Goal: Information Seeking & Learning: Learn about a topic

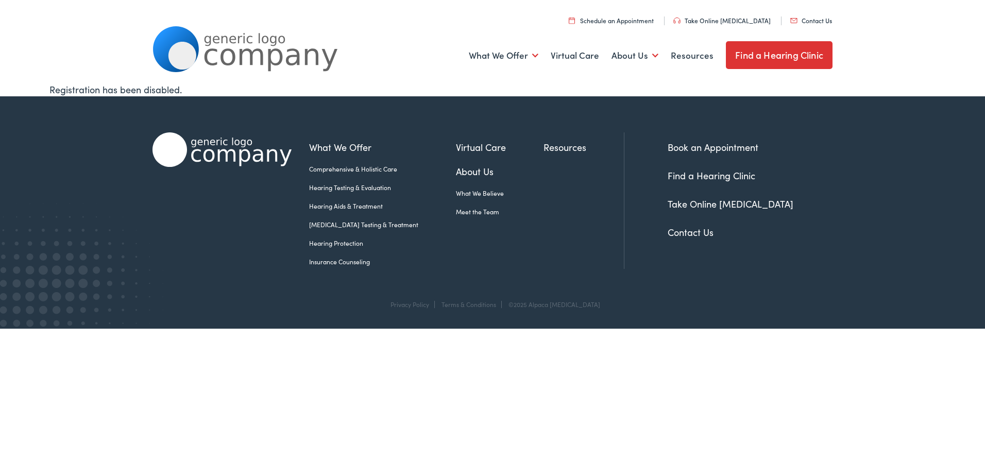
click at [341, 204] on link "Hearing Aids & Treatment" at bounding box center [382, 206] width 147 height 9
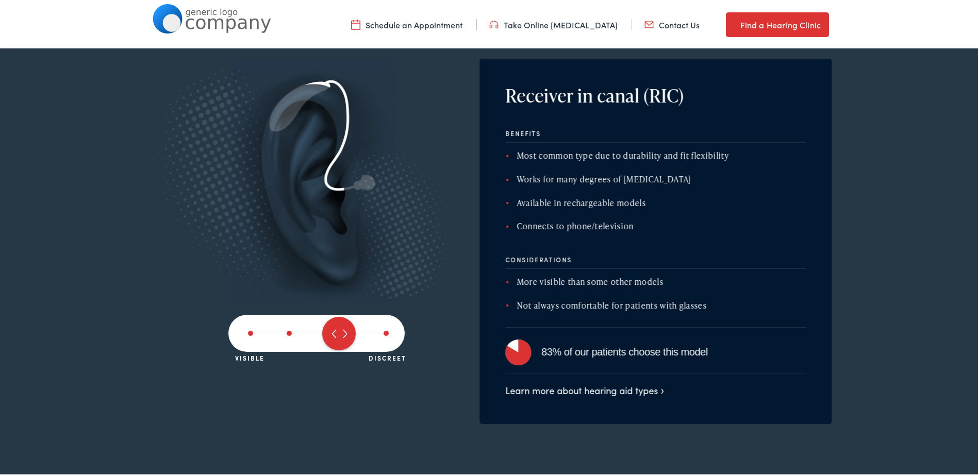
scroll to position [1741, 0]
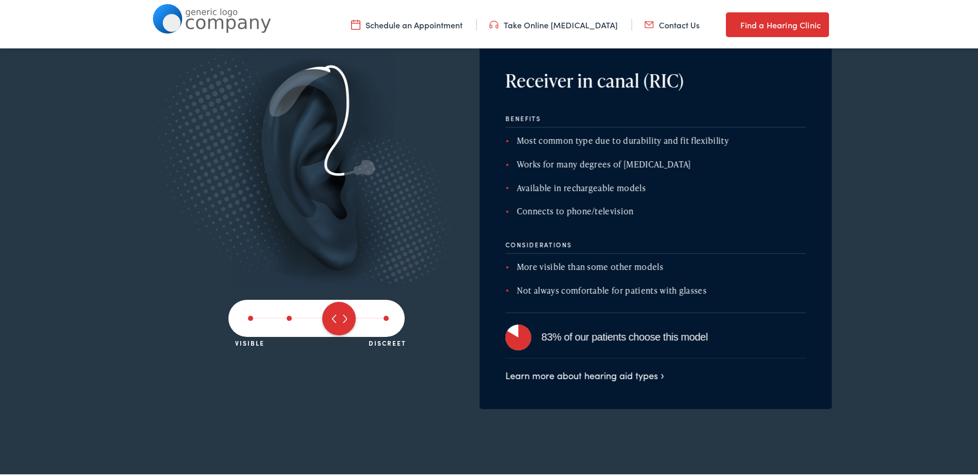
click at [287, 315] on span at bounding box center [289, 316] width 5 height 5
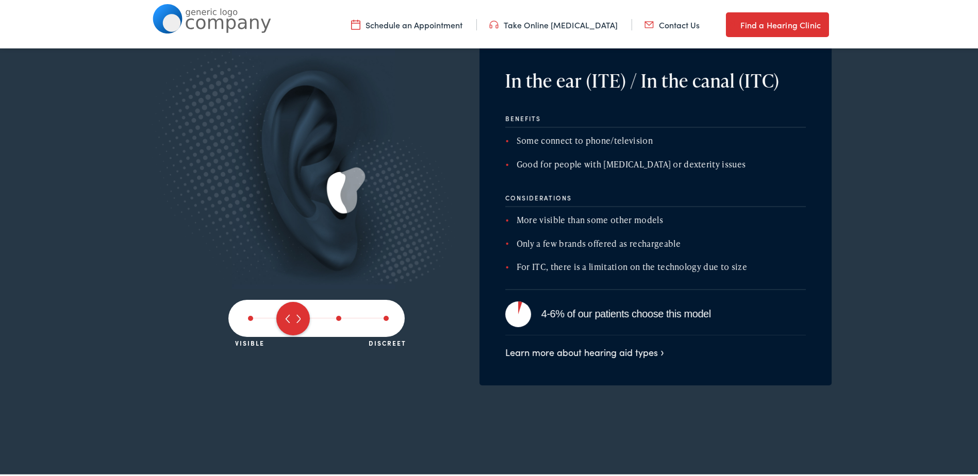
click at [248, 317] on span at bounding box center [250, 316] width 5 height 5
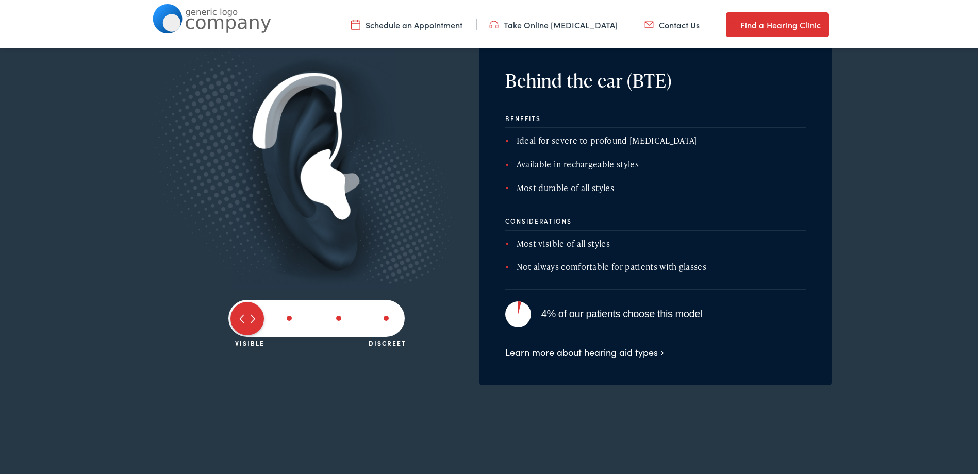
click at [336, 316] on span at bounding box center [338, 316] width 5 height 5
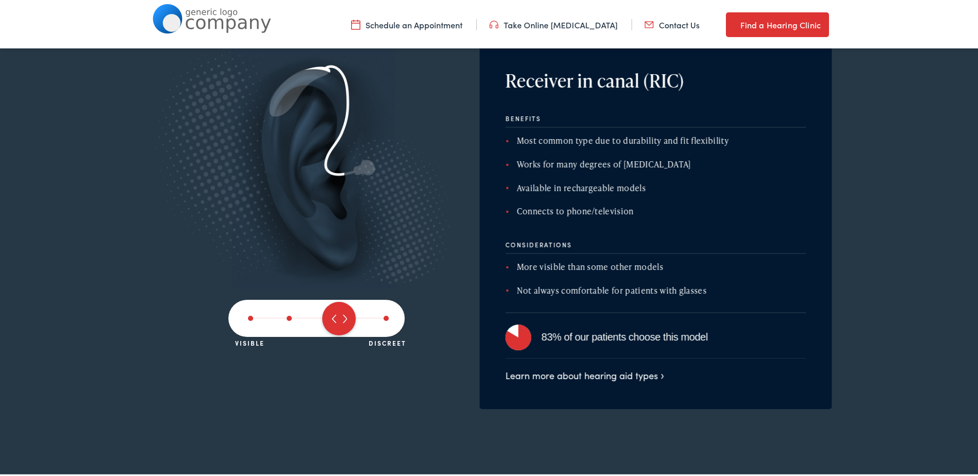
click at [383, 315] on span at bounding box center [385, 316] width 5 height 5
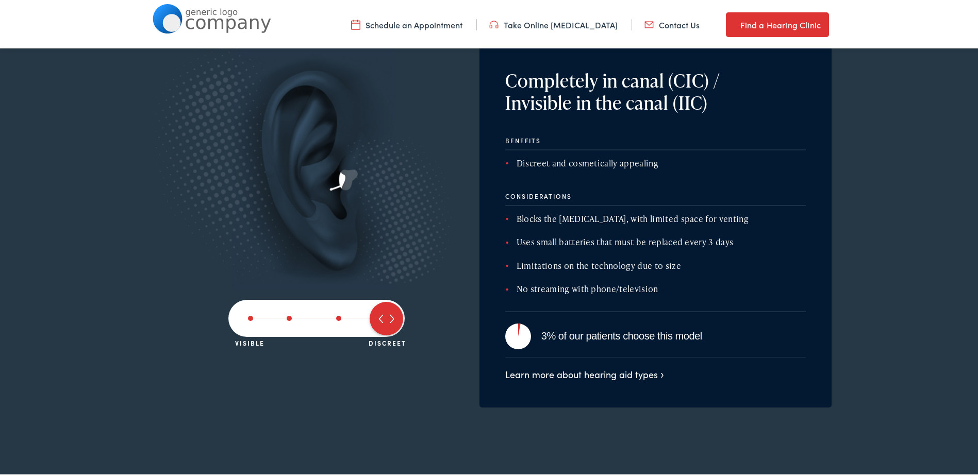
click at [362, 318] on div at bounding box center [316, 316] width 176 height 37
click at [352, 316] on div at bounding box center [318, 316] width 141 height 1
click at [336, 317] on span at bounding box center [338, 316] width 5 height 5
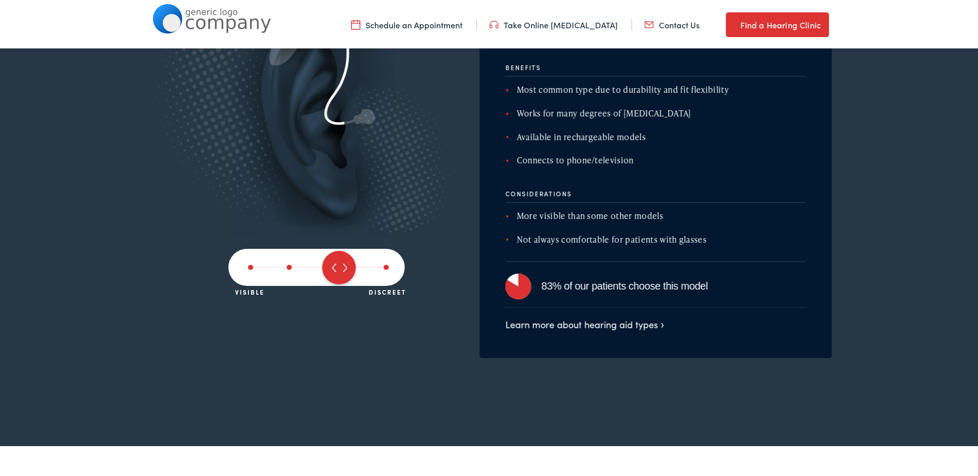
scroll to position [1792, 0]
click at [619, 320] on link "Learn more about hearing aid types" at bounding box center [584, 321] width 159 height 13
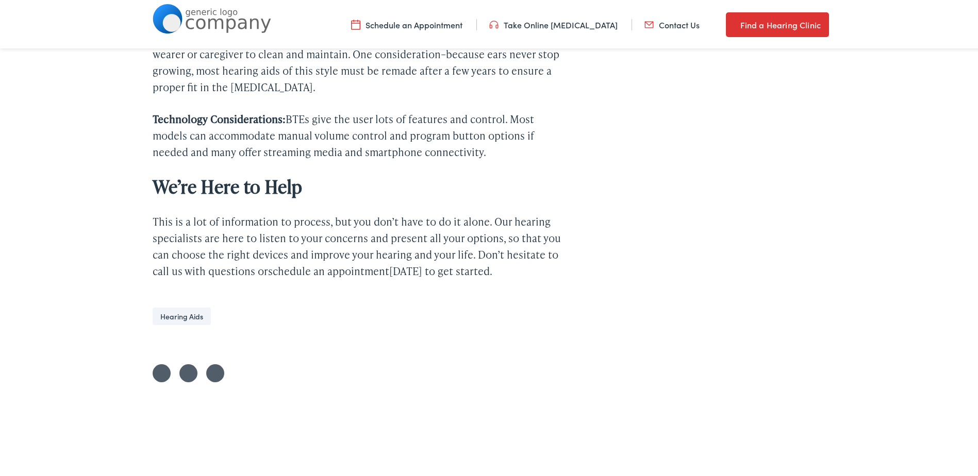
scroll to position [3092, 0]
